Goal: Transaction & Acquisition: Purchase product/service

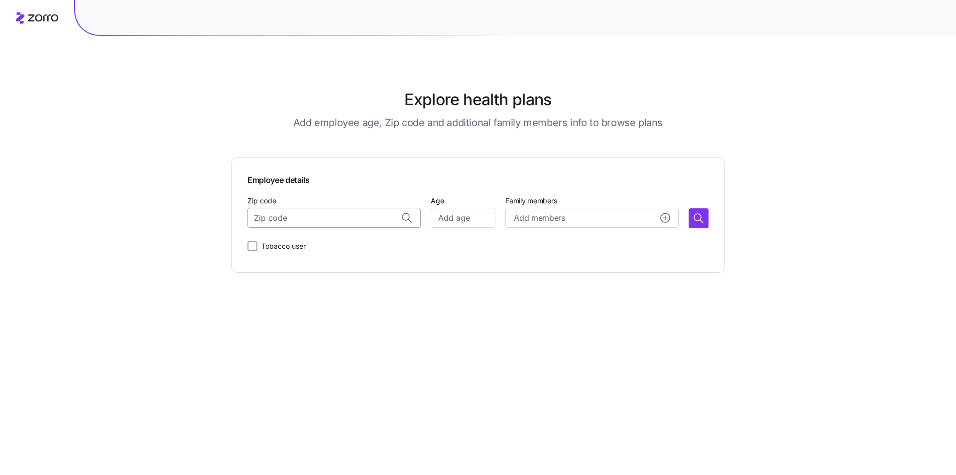
click at [355, 218] on input "Zip code" at bounding box center [334, 218] width 173 height 20
click at [360, 246] on span "33060, [GEOGRAPHIC_DATA], [GEOGRAPHIC_DATA]" at bounding box center [343, 244] width 139 height 12
type input "33060, [GEOGRAPHIC_DATA], [GEOGRAPHIC_DATA]"
click at [451, 221] on input "Age" at bounding box center [463, 218] width 65 height 20
type input "44"
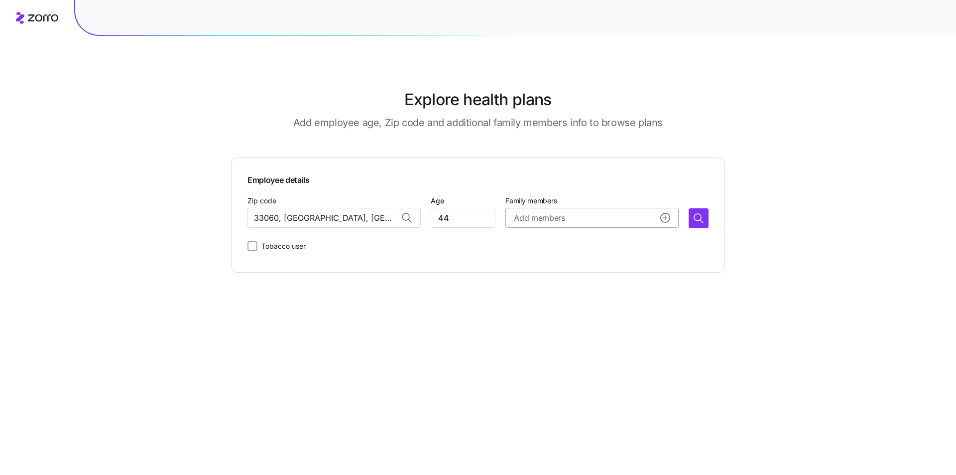
click at [533, 226] on button "Add members" at bounding box center [592, 218] width 173 height 20
click at [537, 223] on span "Add members" at bounding box center [539, 218] width 51 height 12
click at [252, 243] on input "Tobacco user" at bounding box center [253, 246] width 10 height 10
click at [253, 245] on input "Tobacco user" at bounding box center [253, 246] width 10 height 10
checkbox input "false"
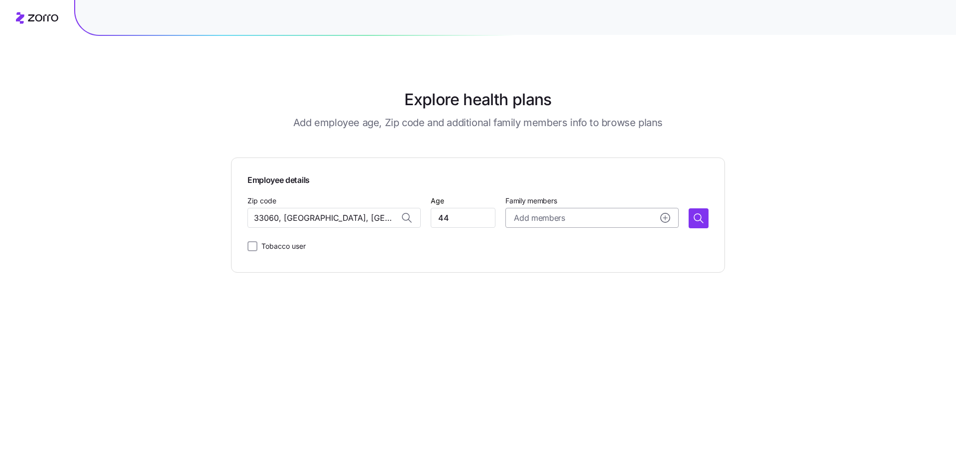
click at [543, 222] on span "Add members" at bounding box center [539, 218] width 51 height 12
click at [527, 287] on input "Age" at bounding box center [542, 281] width 50 height 20
type input "35"
click at [539, 344] on input "Age" at bounding box center [542, 344] width 50 height 20
type input "4"
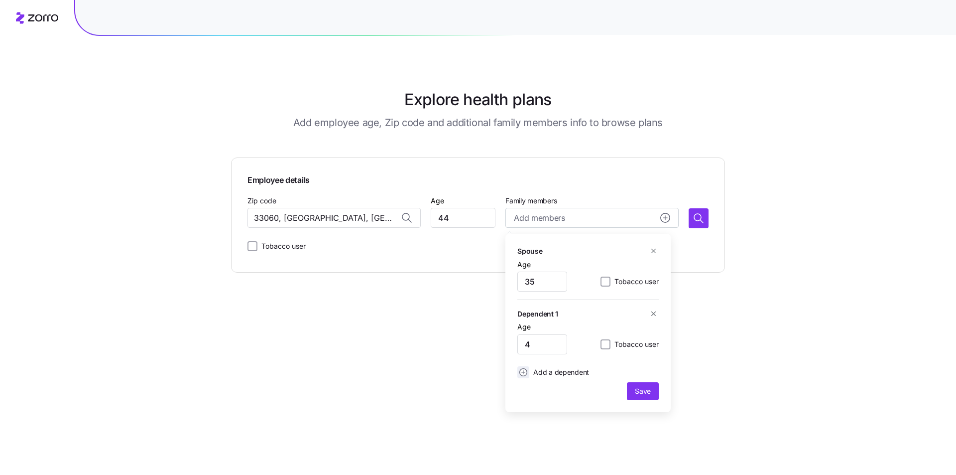
click at [524, 373] on circle "add icon" at bounding box center [523, 372] width 7 height 7
click at [532, 405] on input "Age" at bounding box center [542, 398] width 50 height 20
type input "2"
click at [638, 447] on span "Save" at bounding box center [643, 445] width 16 height 10
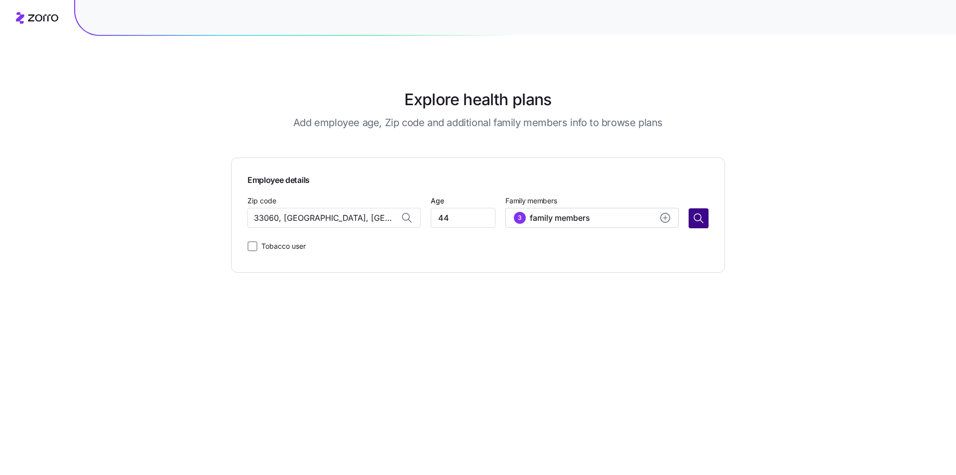
click at [696, 220] on icon "button" at bounding box center [697, 217] width 7 height 7
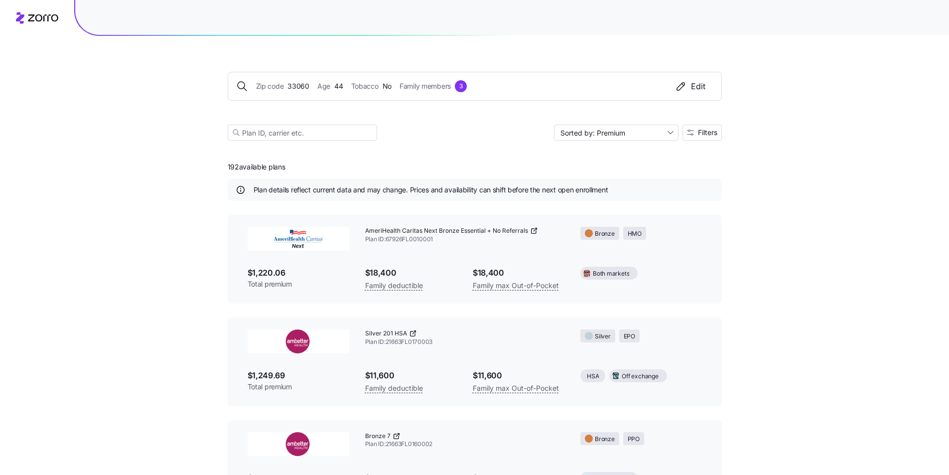
click at [394, 279] on div "Family deductible" at bounding box center [411, 285] width 92 height 12
click at [419, 272] on span "$18,400" at bounding box center [411, 272] width 92 height 12
click at [407, 235] on span "Plan ID: 67926FL0010001" at bounding box center [465, 239] width 200 height 8
click at [395, 247] on div "AmeriHealth Caritas Next Bronze Essential + No Referrals Plan ID: 67926FL0010001" at bounding box center [465, 235] width 216 height 33
click at [393, 231] on span "AmeriHealth Caritas Next Bronze Essential + No Referrals" at bounding box center [446, 231] width 163 height 8
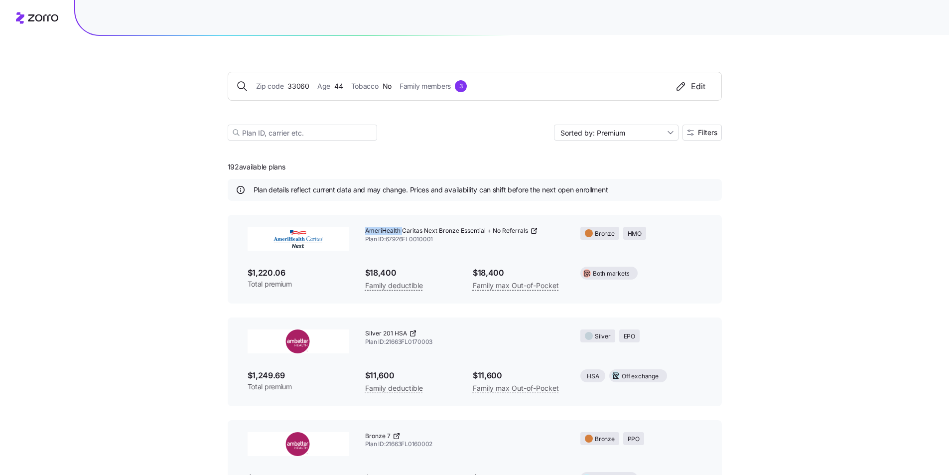
click at [393, 231] on span "AmeriHealth Caritas Next Bronze Essential + No Referrals" at bounding box center [446, 231] width 163 height 8
click at [493, 250] on div "AmeriHealth Caritas Next Bronze Essential + No Referrals Plan ID: 67926FL0010001" at bounding box center [465, 235] width 216 height 33
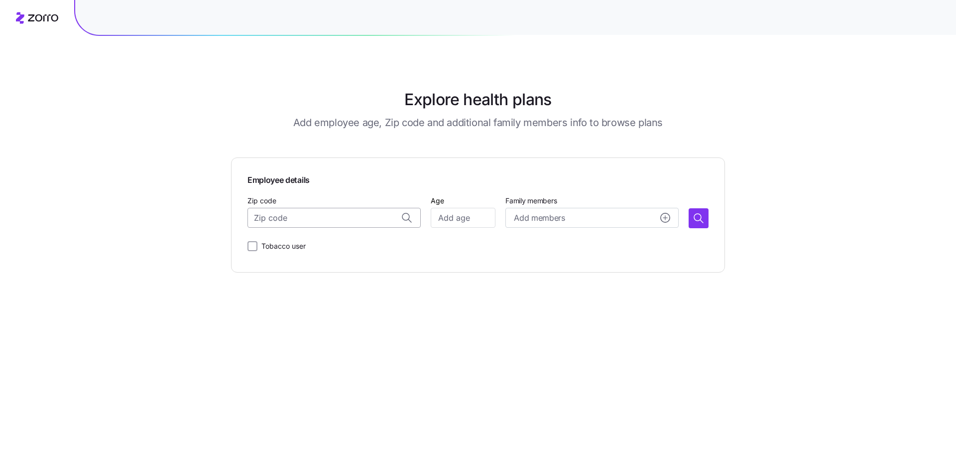
click at [311, 217] on input "Zip code" at bounding box center [334, 218] width 173 height 20
click at [342, 246] on span "33060, [GEOGRAPHIC_DATA], [GEOGRAPHIC_DATA]" at bounding box center [343, 244] width 139 height 12
click at [263, 218] on input "33060, [GEOGRAPHIC_DATA], [GEOGRAPHIC_DATA]" at bounding box center [334, 218] width 173 height 20
type input "33060, [GEOGRAPHIC_DATA], [GEOGRAPHIC_DATA]"
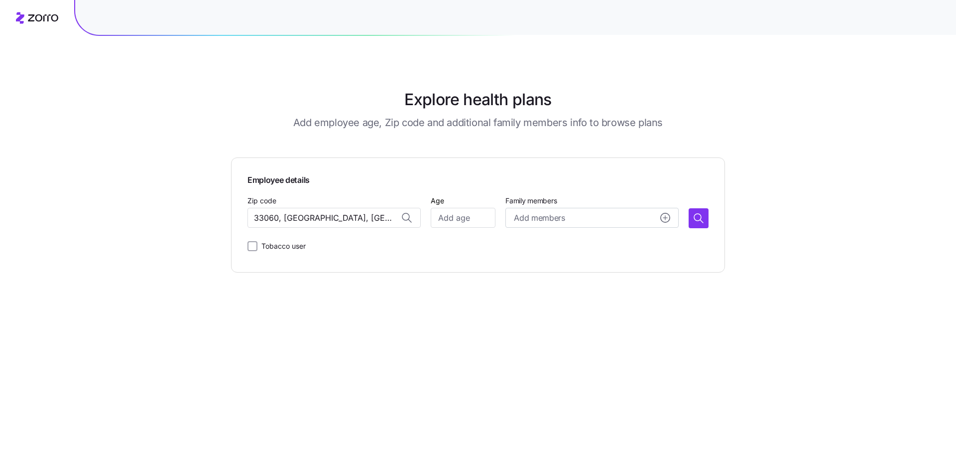
click at [329, 235] on div "Employee details Zip code 33060, [GEOGRAPHIC_DATA], [GEOGRAPHIC_DATA] Age Famil…" at bounding box center [478, 215] width 461 height 82
click at [443, 221] on input "Age" at bounding box center [463, 218] width 65 height 20
type input "44"
click at [540, 221] on span "Add members" at bounding box center [539, 218] width 51 height 12
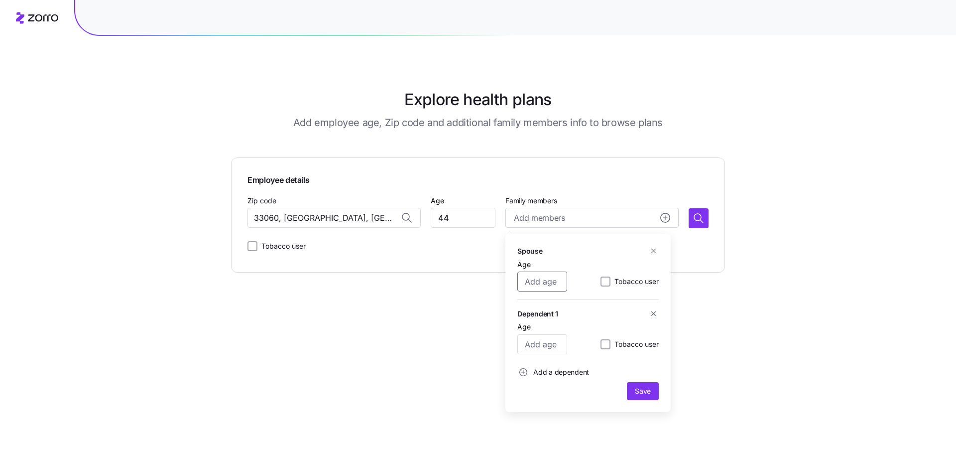
click at [537, 281] on input "Age" at bounding box center [542, 281] width 50 height 20
type input "35"
click at [550, 342] on input "Age" at bounding box center [542, 344] width 50 height 20
type input "4"
click at [523, 368] on span "button" at bounding box center [523, 372] width 11 height 11
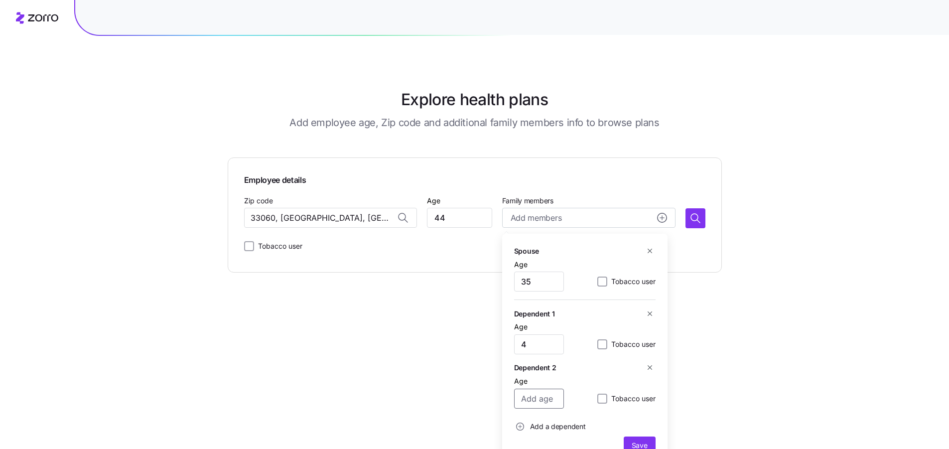
click at [521, 400] on input "Age" at bounding box center [539, 398] width 50 height 20
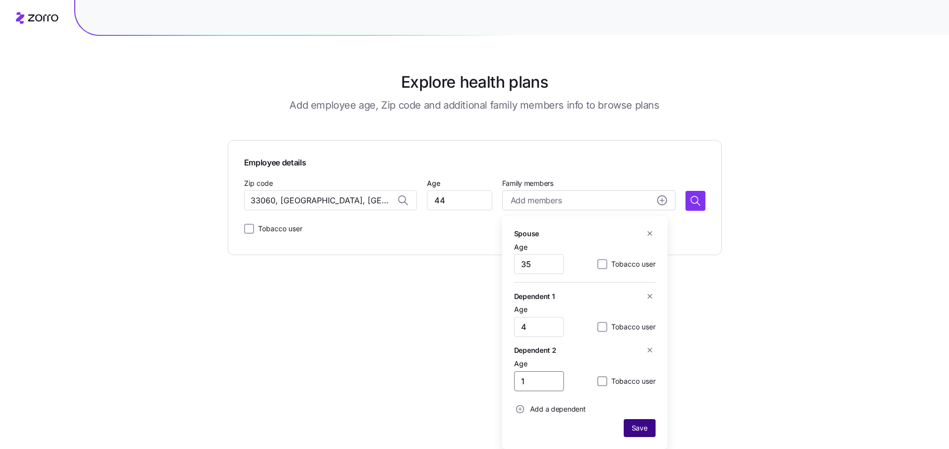
type input "1"
click at [637, 426] on span "Save" at bounding box center [640, 428] width 16 height 10
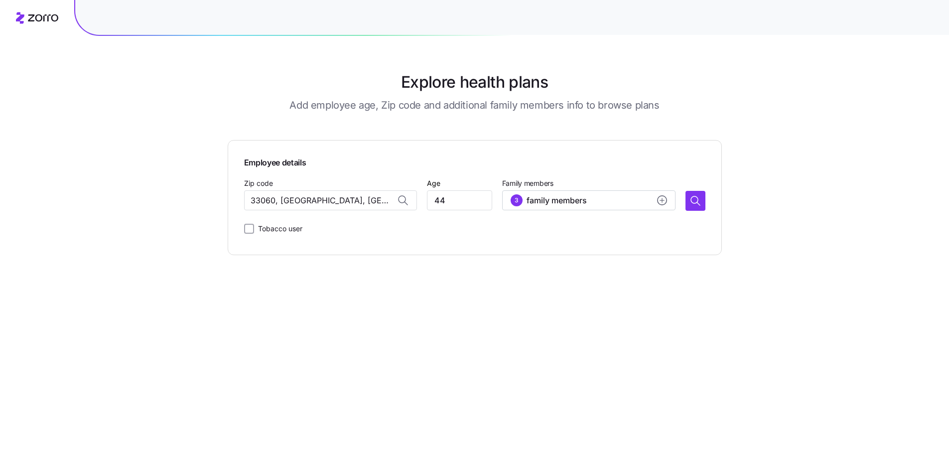
scroll to position [0, 0]
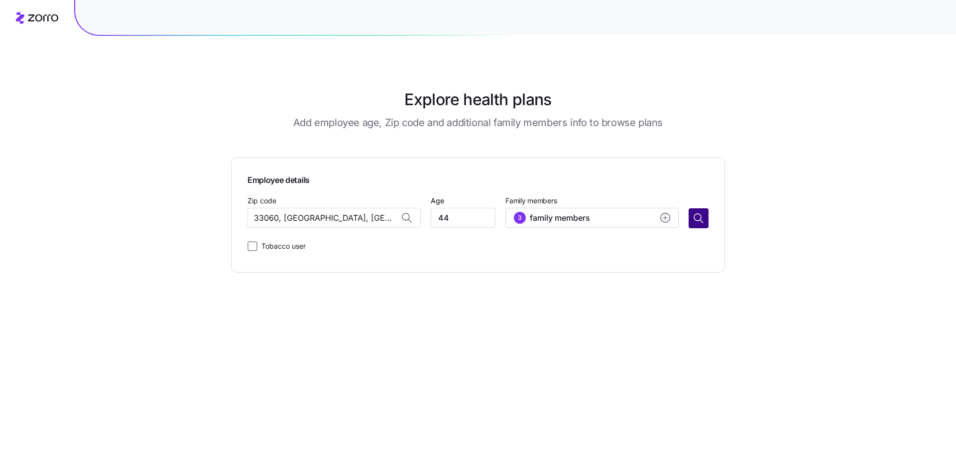
click at [701, 220] on icon "button" at bounding box center [701, 221] width 3 height 3
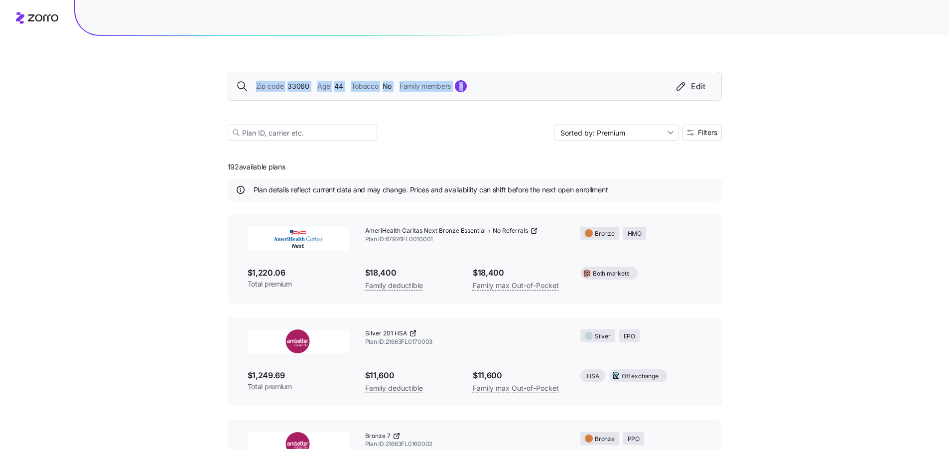
drag, startPoint x: 397, startPoint y: 60, endPoint x: 486, endPoint y: 92, distance: 94.4
click at [454, 115] on div "Zip code 33060 Age [DEMOGRAPHIC_DATA] Tobacco No Family members 3 Edit Sorted b…" at bounding box center [475, 94] width 494 height 117
drag, startPoint x: 218, startPoint y: 58, endPoint x: 382, endPoint y: 107, distance: 171.6
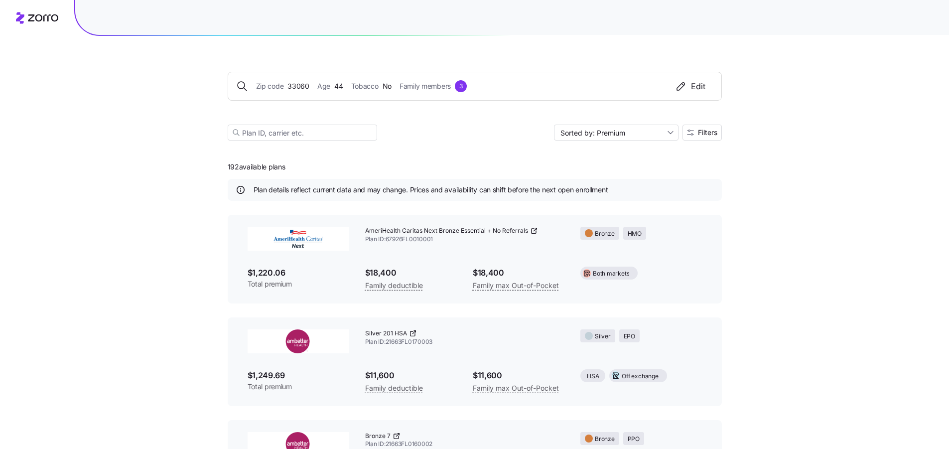
click at [366, 110] on div "Zip code 33060 Age [DEMOGRAPHIC_DATA] Tobacco No Family members 3 Edit Sorted b…" at bounding box center [475, 94] width 494 height 117
drag, startPoint x: 182, startPoint y: 65, endPoint x: 473, endPoint y: 91, distance: 292.0
click at [304, 107] on div "Zip code 33060 Age [DEMOGRAPHIC_DATA] Tobacco No Family members 3 Edit Sorted b…" at bounding box center [475, 94] width 494 height 117
click at [458, 86] on div "3" at bounding box center [461, 86] width 12 height 12
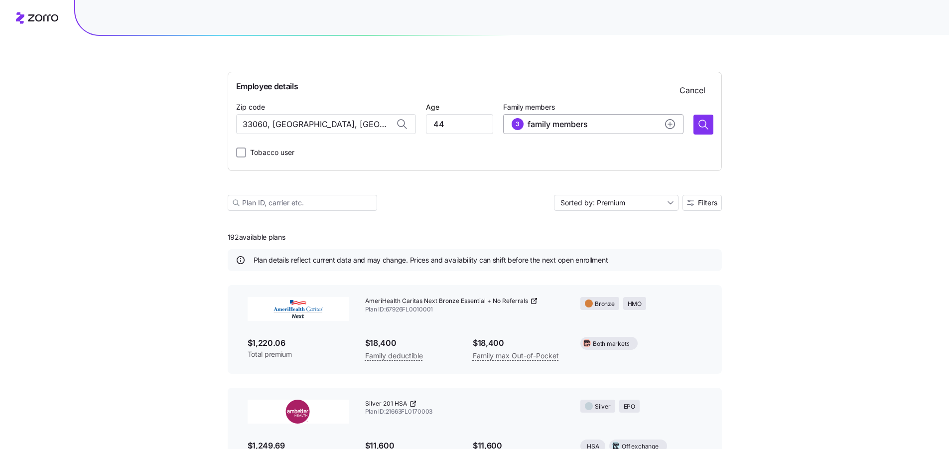
click at [579, 123] on span "family members" at bounding box center [557, 124] width 60 height 12
